Goal: Task Accomplishment & Management: Manage account settings

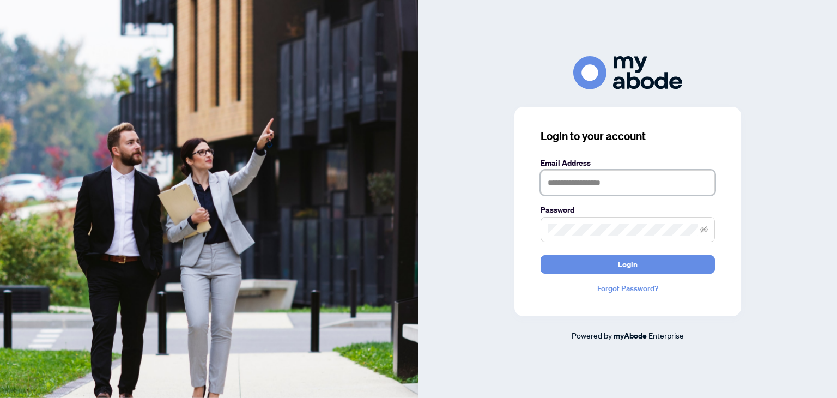
click at [672, 188] on input "text" at bounding box center [628, 182] width 174 height 25
type input "**********"
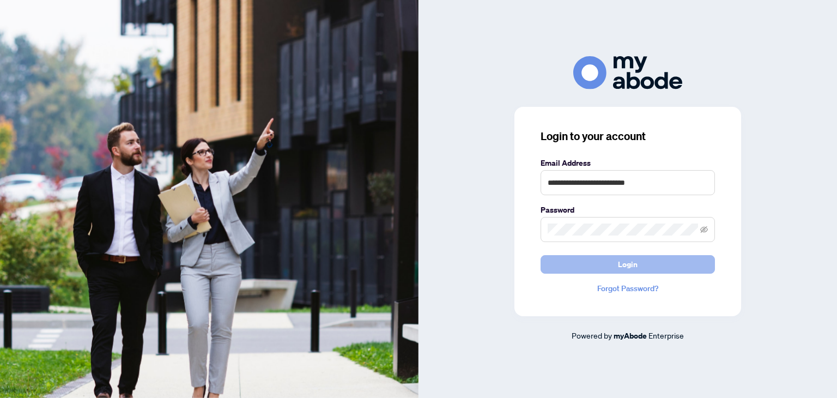
click at [619, 260] on span "Login" at bounding box center [628, 264] width 20 height 17
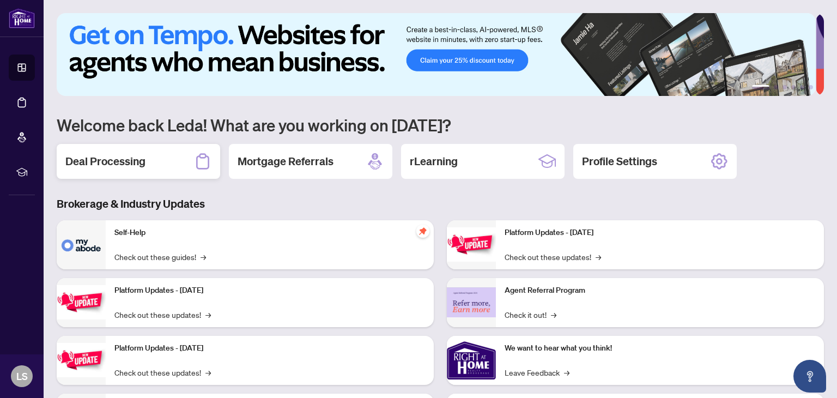
click at [155, 160] on div "Deal Processing" at bounding box center [139, 161] width 164 height 35
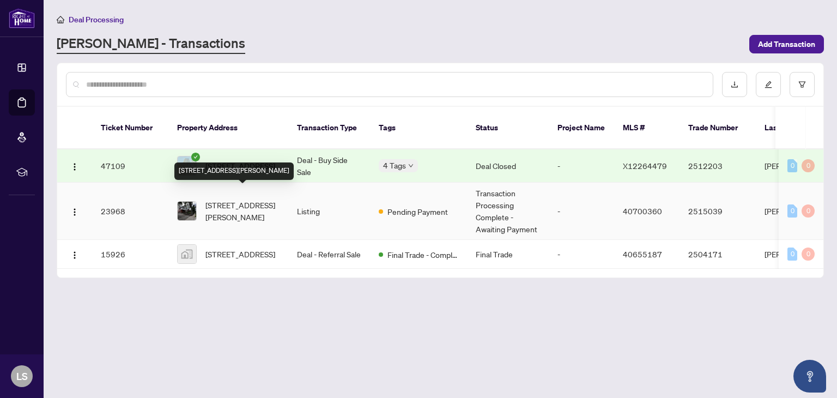
click at [229, 199] on span "[STREET_ADDRESS][PERSON_NAME]" at bounding box center [243, 211] width 74 height 24
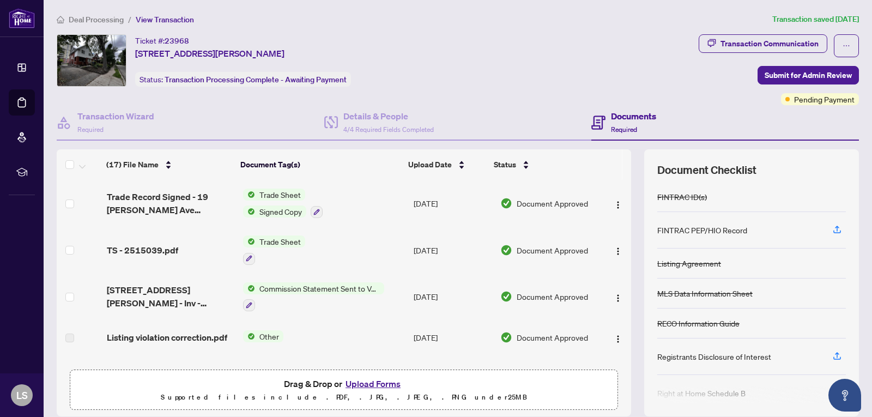
click at [612, 63] on div "Ticket #: 23968 [STREET_ADDRESS][PERSON_NAME] Status: Transaction Processing Co…" at bounding box center [376, 60] width 638 height 52
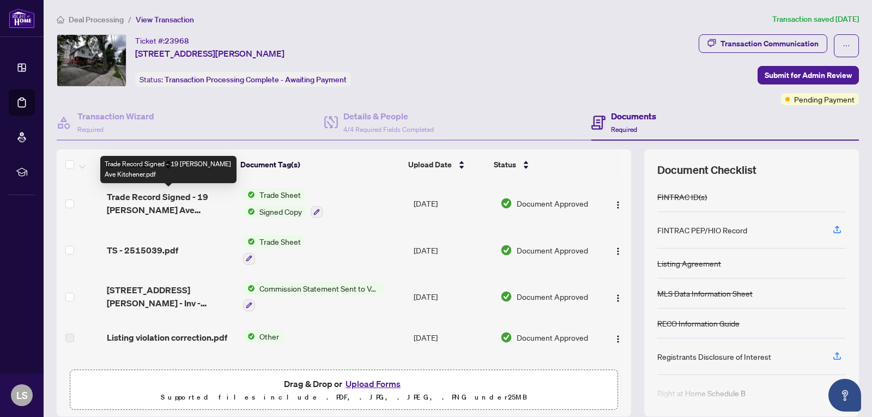
click at [162, 201] on span "Trade Record Signed - 19 [PERSON_NAME] Ave Kitchener.pdf" at bounding box center [171, 203] width 128 height 26
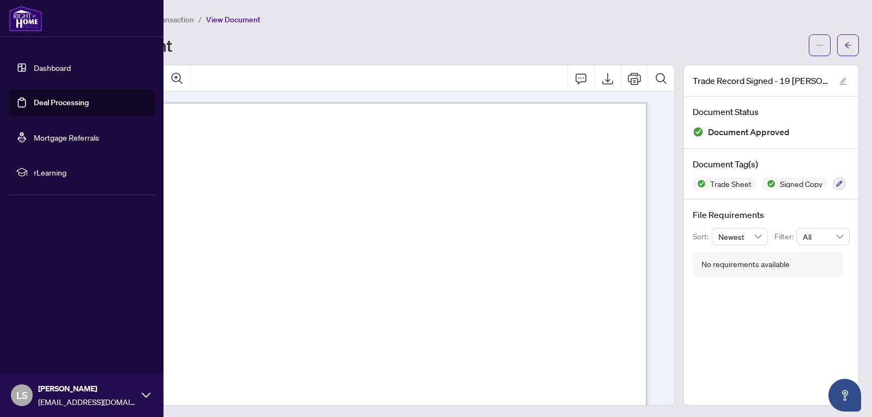
click at [46, 65] on link "Dashboard" at bounding box center [52, 68] width 37 height 10
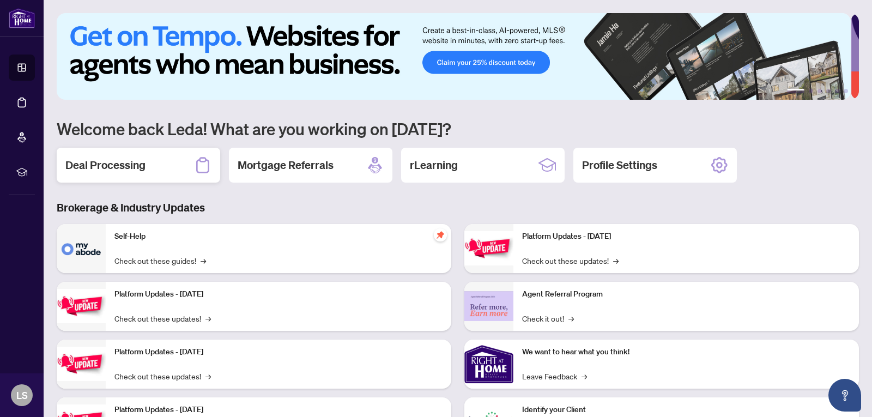
click at [165, 174] on div "Deal Processing" at bounding box center [139, 165] width 164 height 35
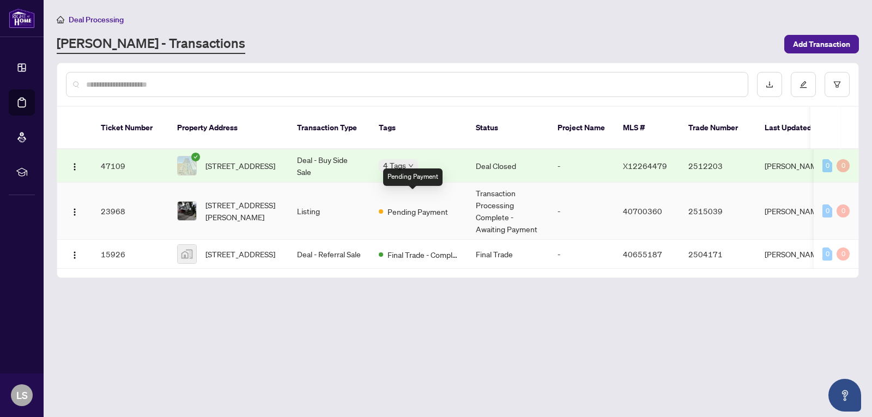
click at [435, 206] on span "Pending Payment" at bounding box center [418, 212] width 61 height 12
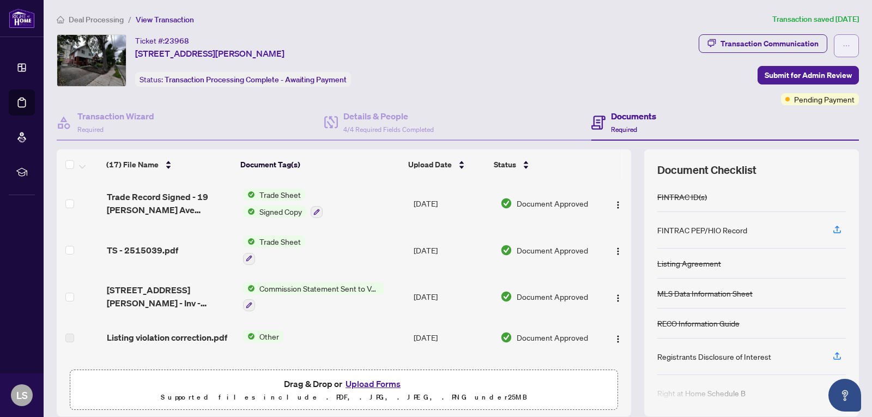
click at [837, 39] on button "button" at bounding box center [846, 45] width 25 height 23
click at [626, 46] on div "Ticket #: 23968 [STREET_ADDRESS][PERSON_NAME] Status: Transaction Processing Co…" at bounding box center [376, 60] width 638 height 52
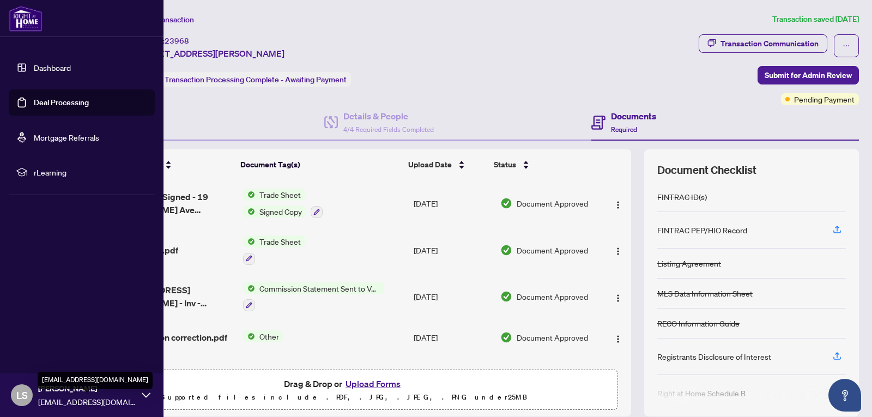
click at [135, 394] on span "[PERSON_NAME]" at bounding box center [87, 389] width 98 height 12
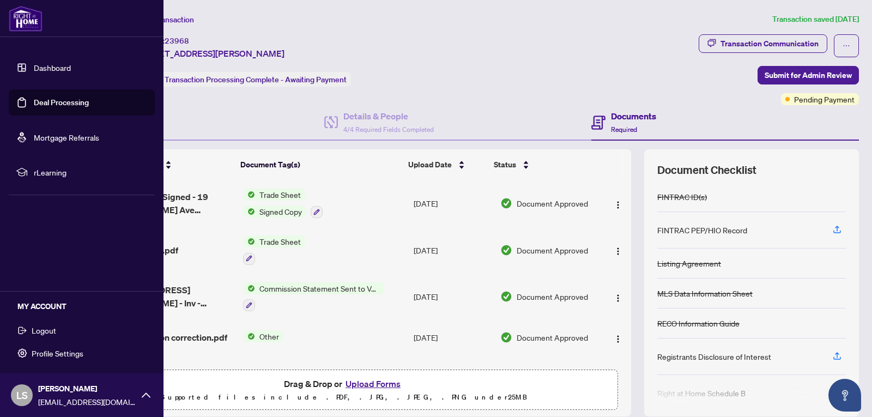
click at [56, 332] on button "Logout" at bounding box center [82, 330] width 146 height 19
